Goal: Find specific page/section: Find specific page/section

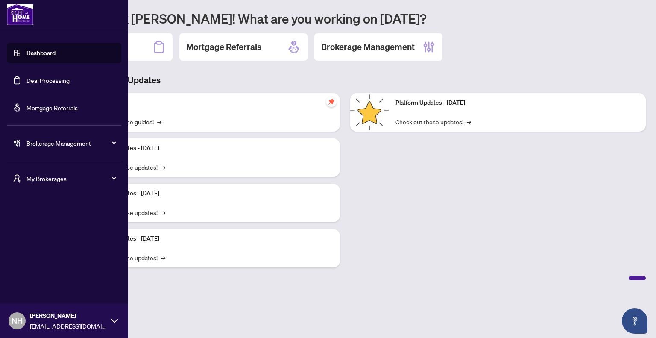
drag, startPoint x: 48, startPoint y: 175, endPoint x: 48, endPoint y: 180, distance: 4.7
click at [48, 175] on span "My Brokerages" at bounding box center [70, 178] width 89 height 9
click at [53, 211] on span "[PERSON_NAME]" at bounding box center [66, 212] width 97 height 9
